Goal: Understand site structure: Understand site structure

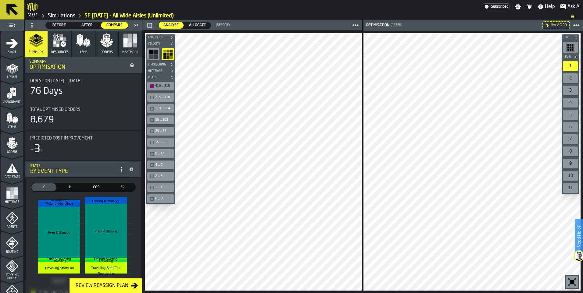
scroll to position [183, 0]
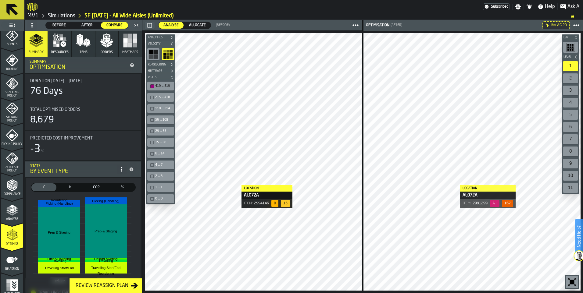
click at [11, 210] on polygon "menu Analyse" at bounding box center [12, 209] width 6 height 3
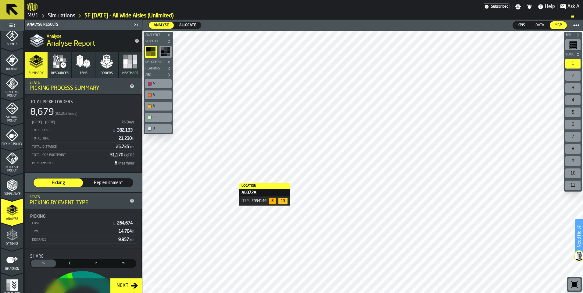
click at [161, 50] on rect "button-toolbar-undefined" at bounding box center [162, 48] width 3 height 3
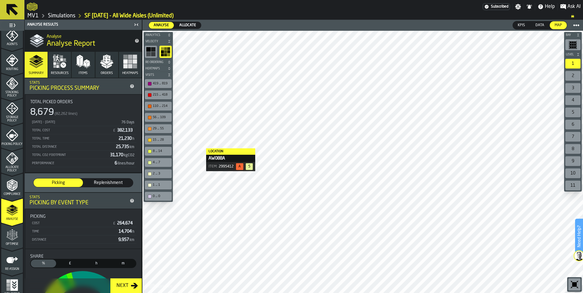
click at [161, 84] on div "419 ... 819" at bounding box center [161, 84] width 17 height 4
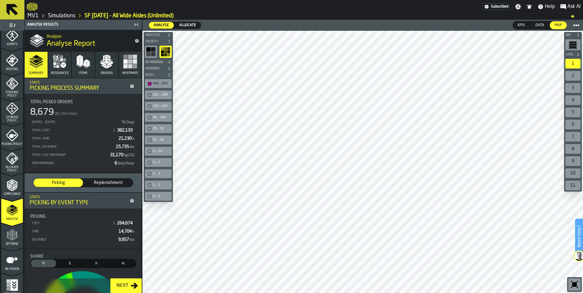
click at [150, 97] on div "button-toolbar-undefined" at bounding box center [150, 95] width 4 height 4
click at [148, 86] on div "419 ... 819" at bounding box center [158, 84] width 24 height 6
click at [149, 93] on div "215 ... 418" at bounding box center [158, 95] width 24 height 6
click at [10, 240] on icon "menu Optimise" at bounding box center [12, 239] width 12 height 4
